Goal: Information Seeking & Learning: Learn about a topic

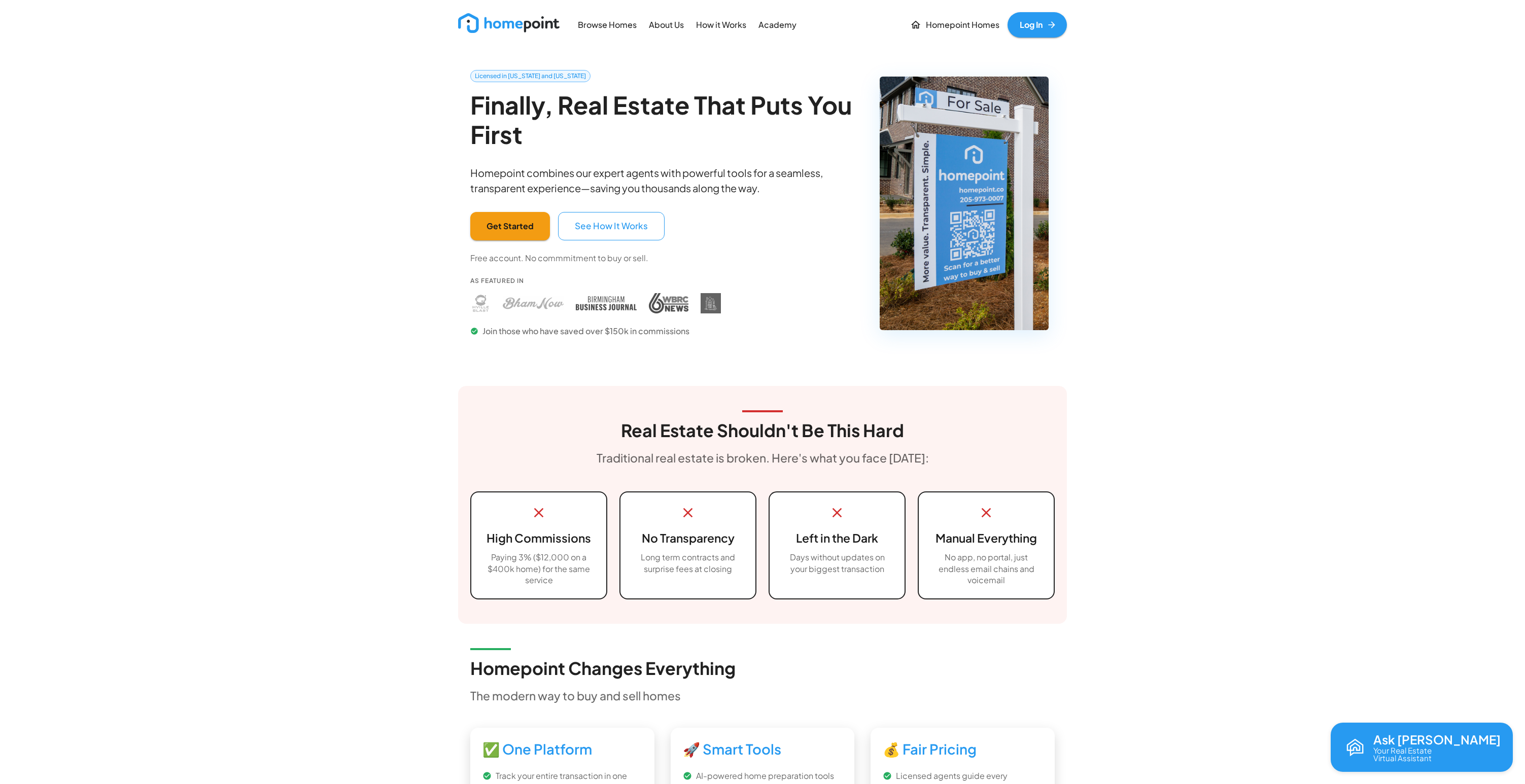
drag, startPoint x: 275, startPoint y: 137, endPoint x: 279, endPoint y: 134, distance: 5.0
click at [658, 27] on p "About Us" at bounding box center [666, 25] width 35 height 12
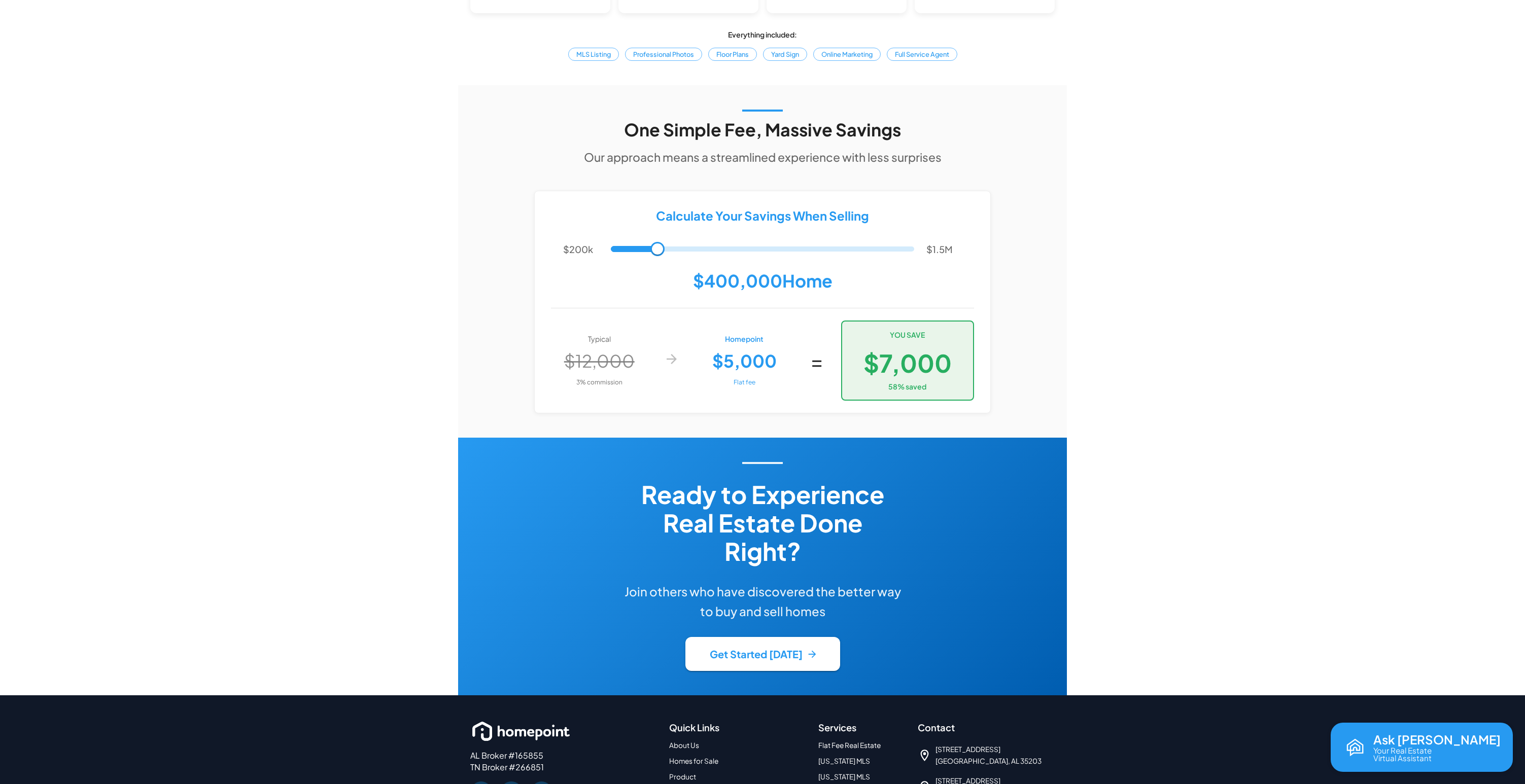
scroll to position [1974, 0]
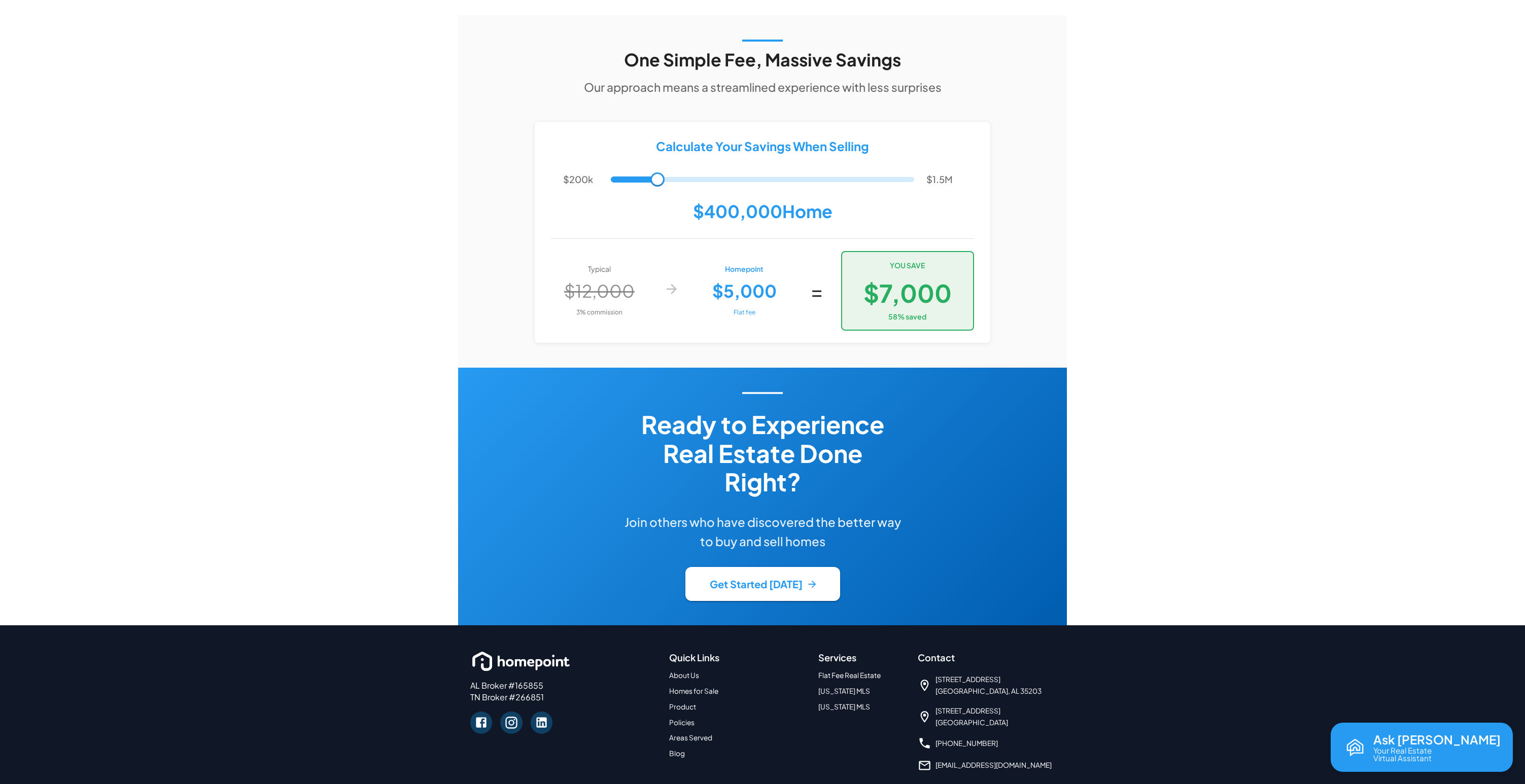
click at [856, 671] on link "Flat Fee Real Estate" at bounding box center [849, 675] width 62 height 9
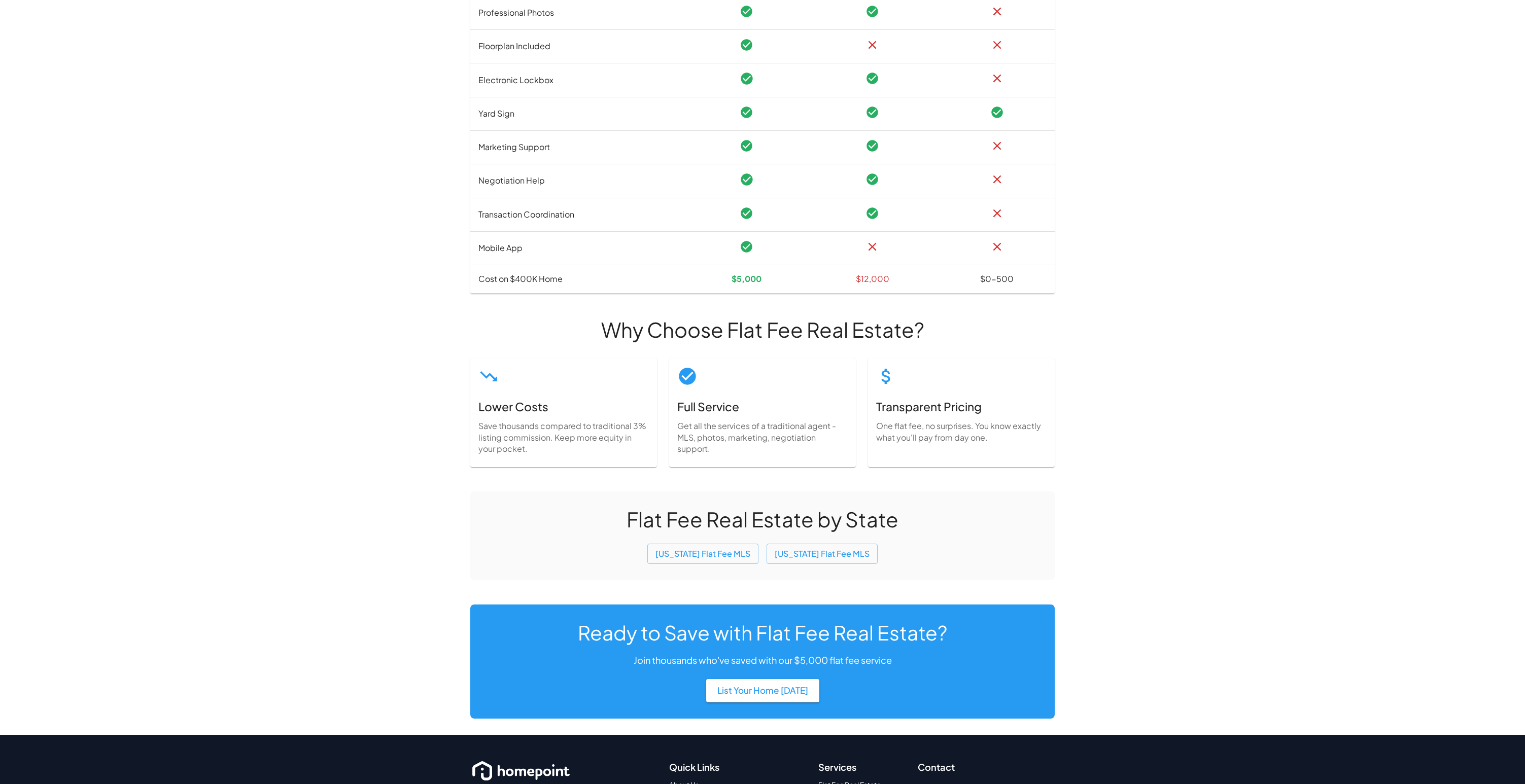
scroll to position [635, 0]
